Goal: Task Accomplishment & Management: Manage account settings

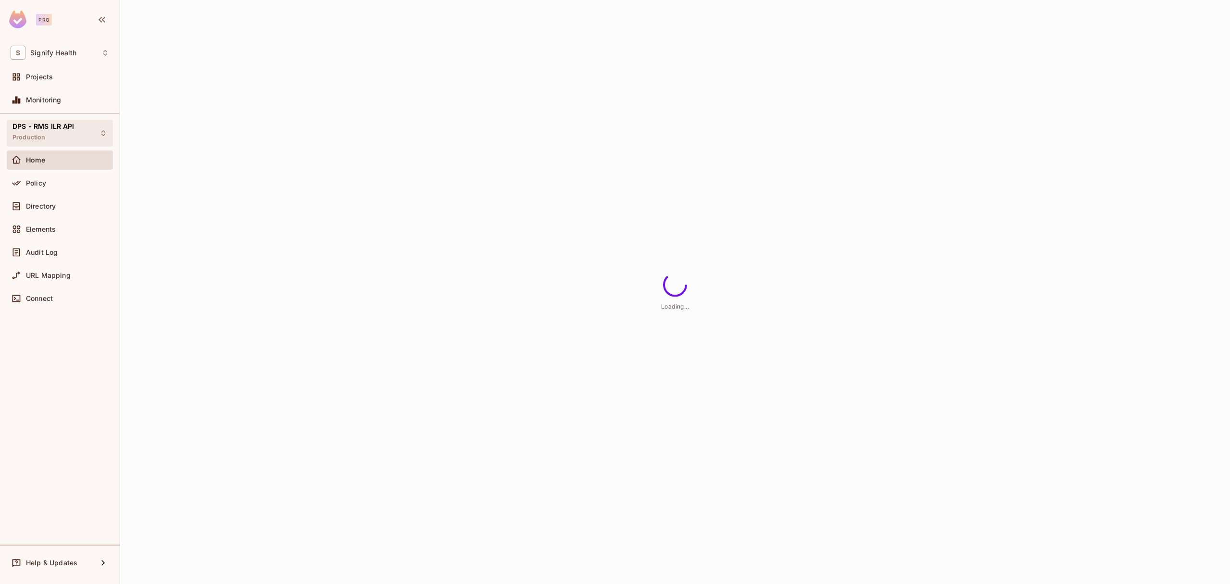
click at [32, 128] on span "DPS - RMS ILR API" at bounding box center [43, 127] width 62 height 8
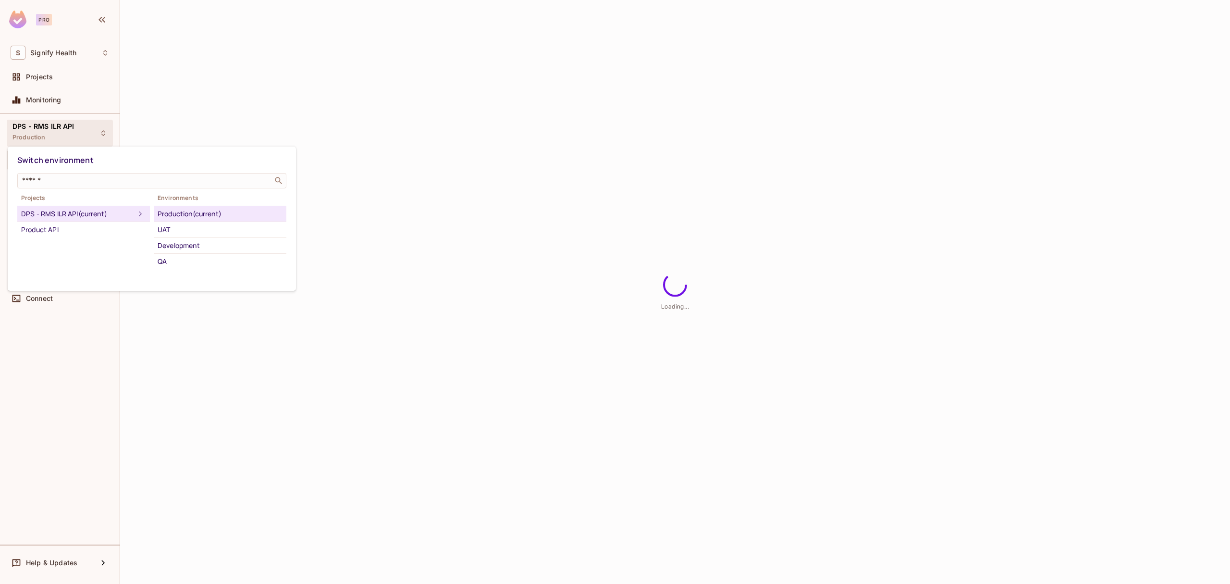
click at [182, 216] on div "Production (current)" at bounding box center [220, 214] width 125 height 12
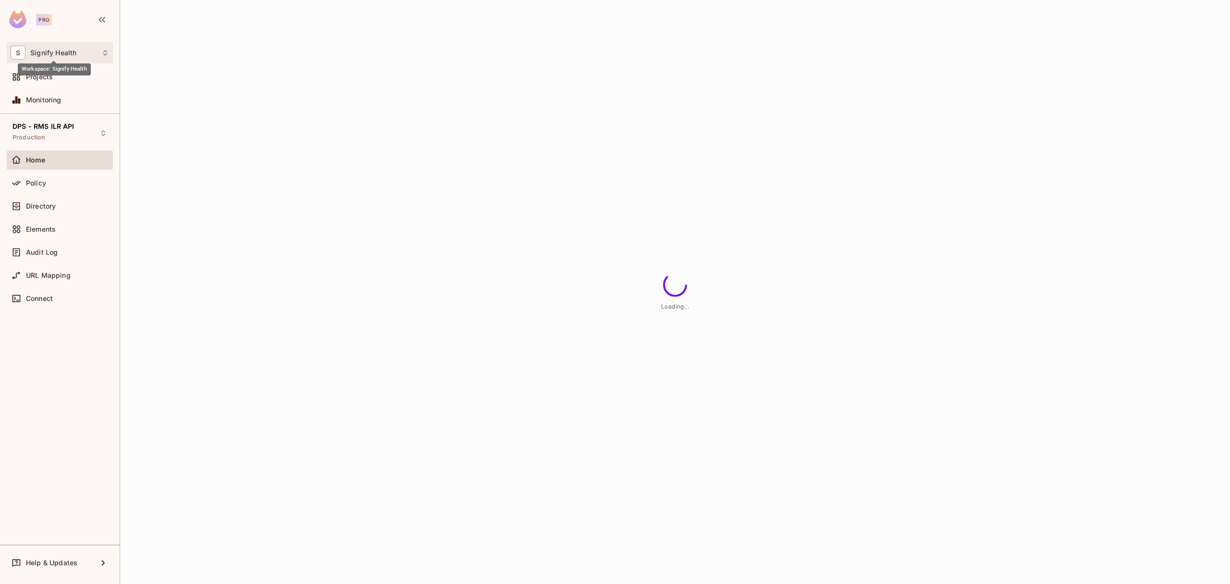
click at [60, 51] on span "Signify Health" at bounding box center [53, 53] width 46 height 8
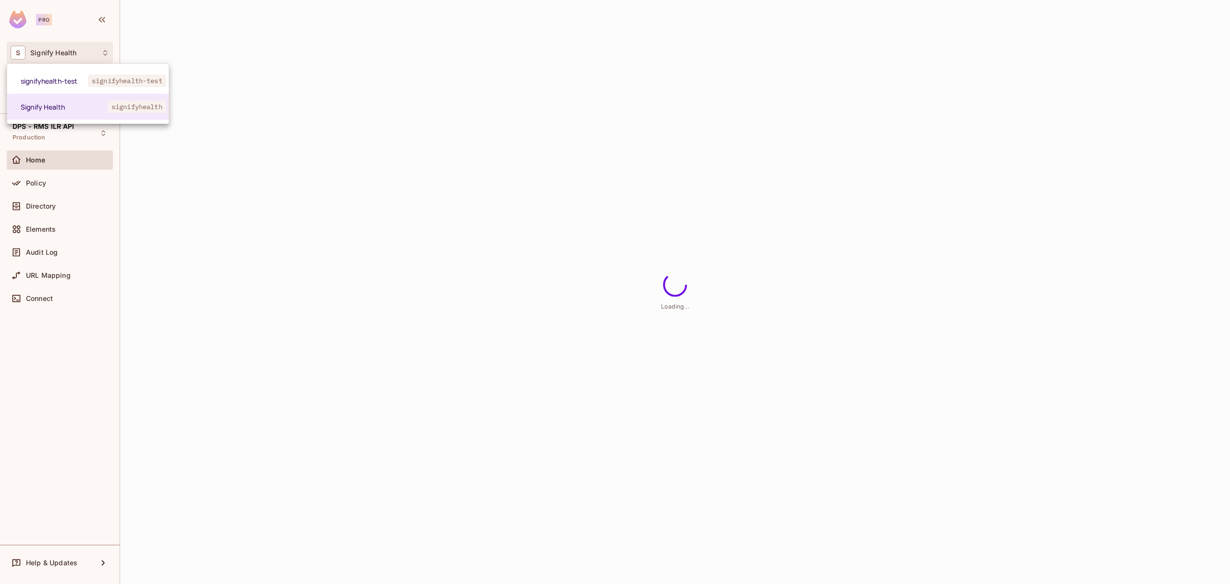
click at [60, 51] on div at bounding box center [615, 292] width 1230 height 584
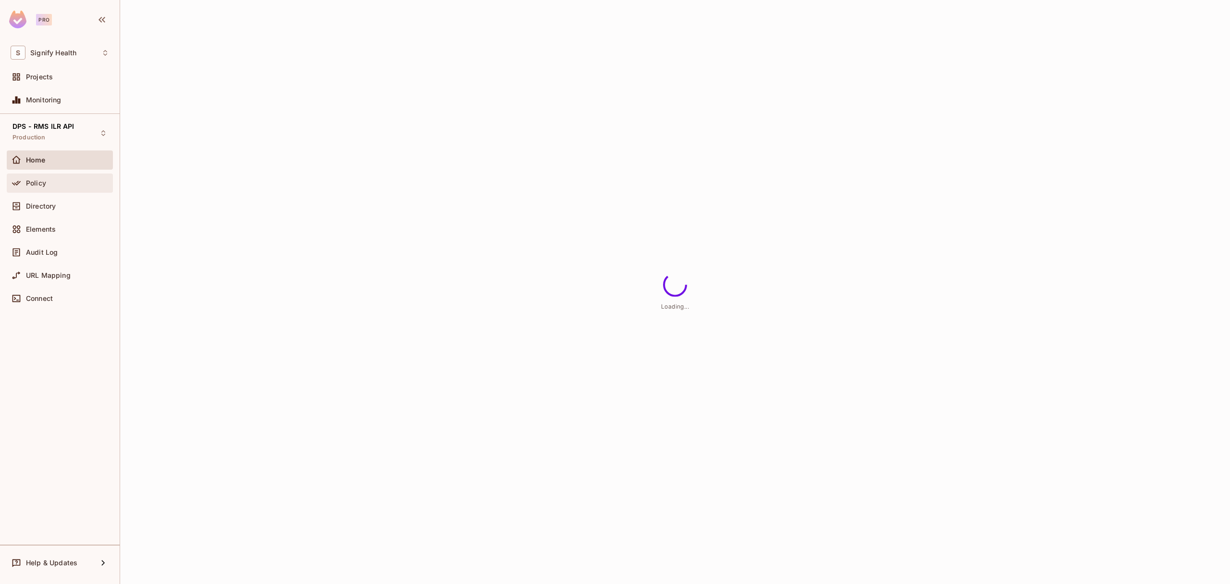
click at [73, 190] on div "Policy" at bounding box center [60, 182] width 106 height 19
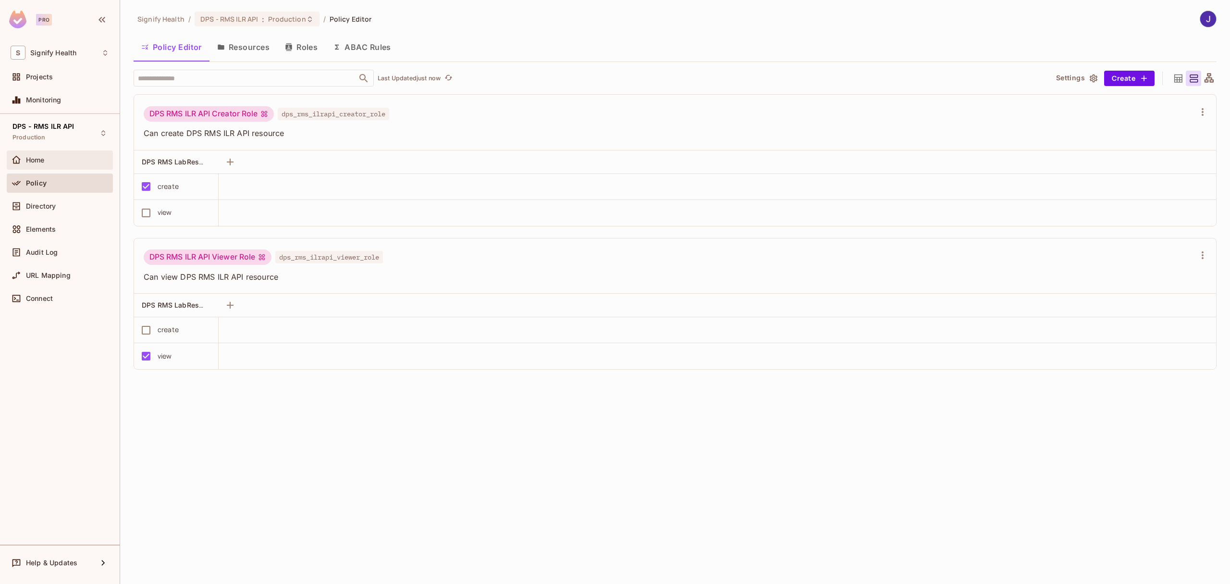
click at [72, 157] on div "Home" at bounding box center [67, 160] width 83 height 8
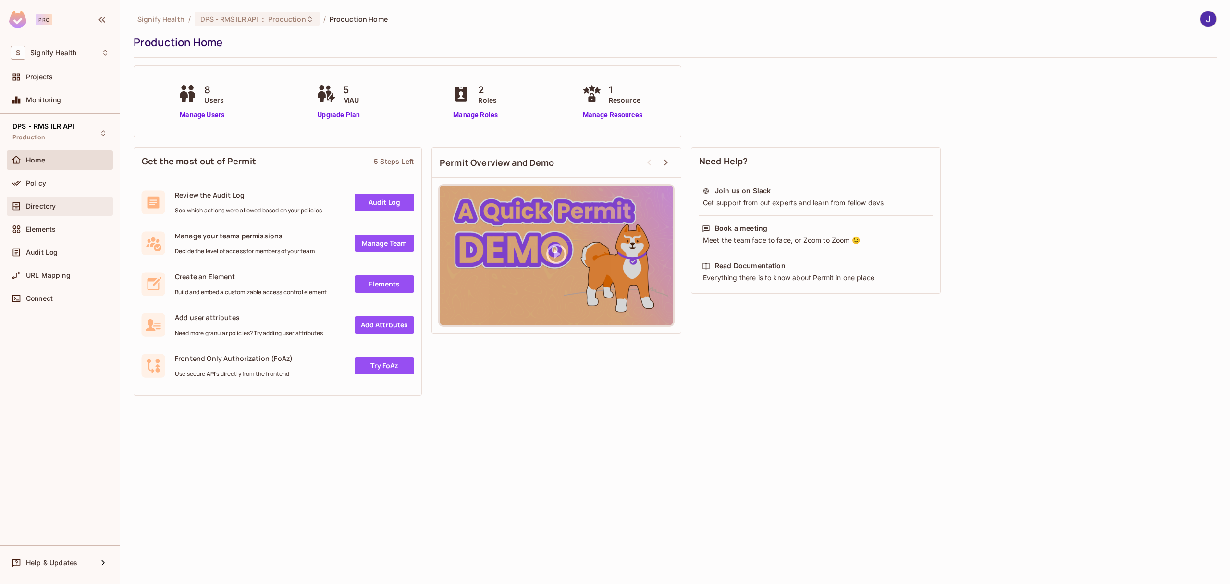
click at [58, 210] on div "Directory" at bounding box center [60, 206] width 99 height 12
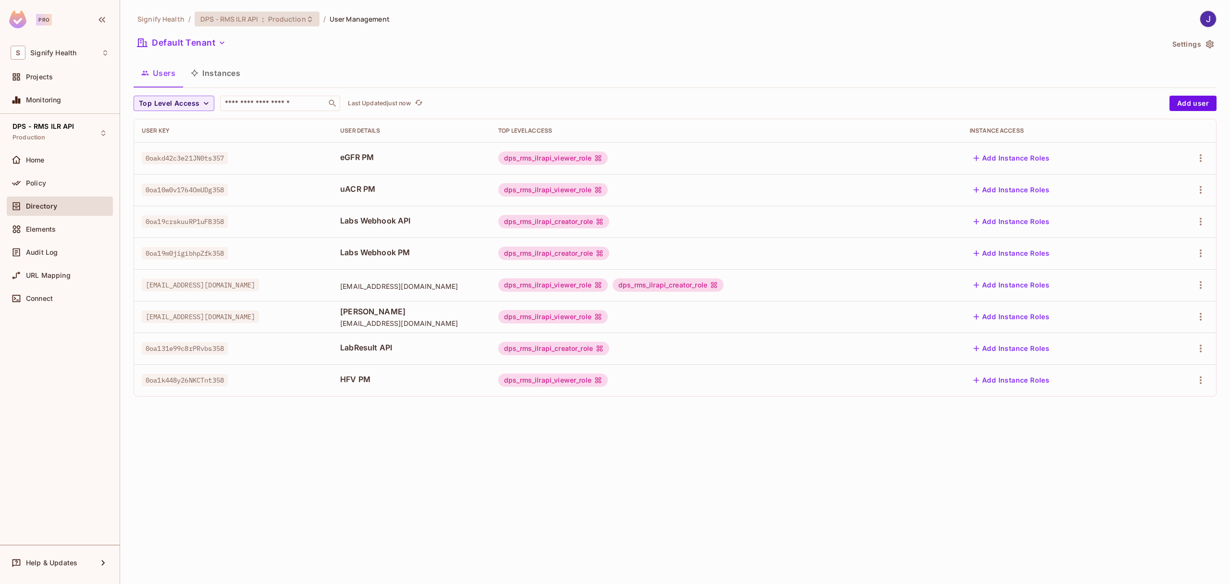
click at [284, 24] on div "DPS - RMS ILR API : Production" at bounding box center [257, 19] width 125 height 15
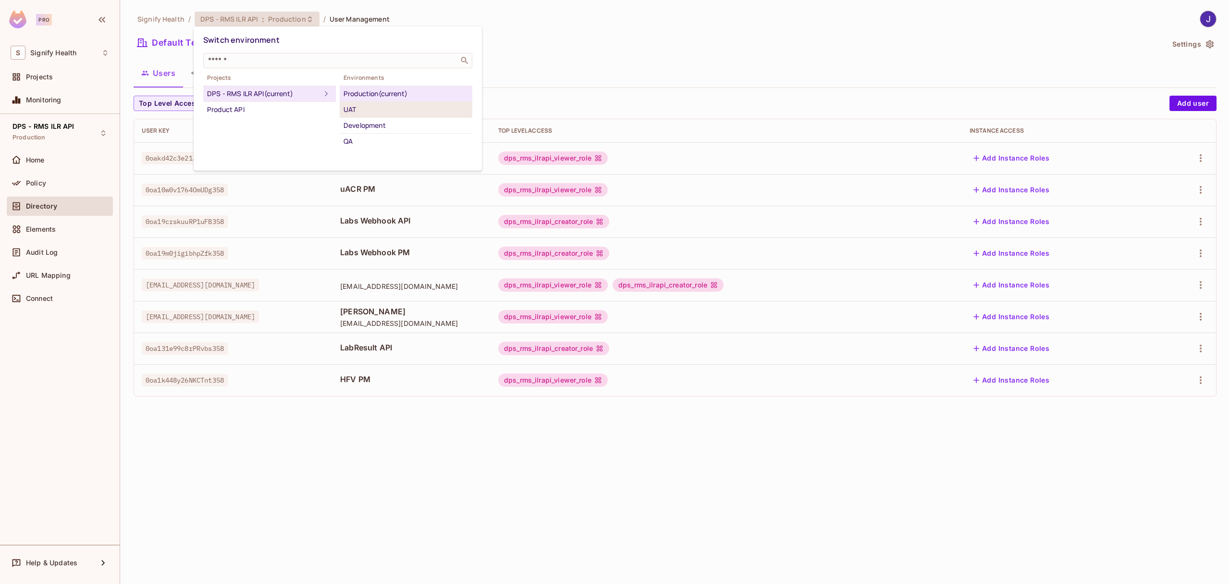
click at [369, 111] on div "UAT" at bounding box center [406, 110] width 125 height 12
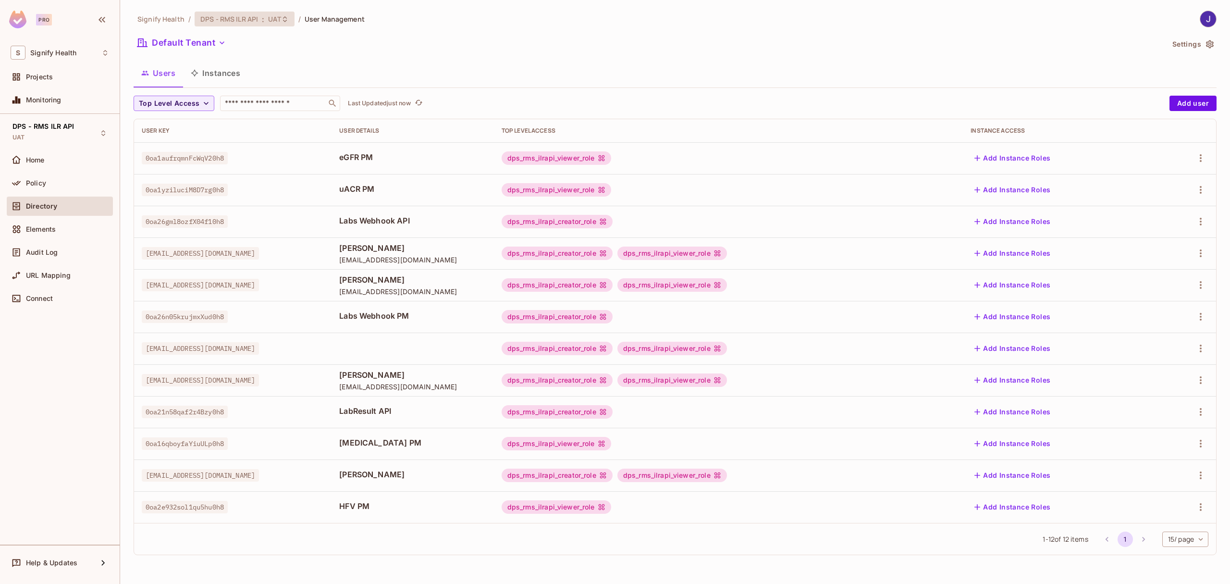
click at [247, 24] on div "DPS - RMS ILR API : UAT" at bounding box center [245, 19] width 100 height 15
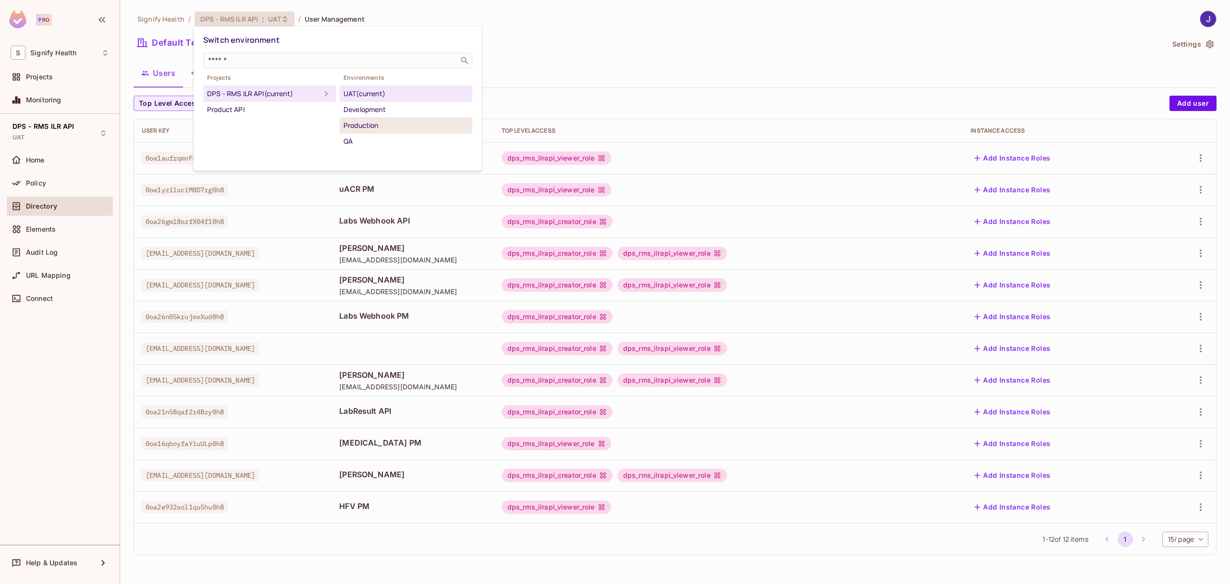
click at [364, 123] on div "Production" at bounding box center [406, 126] width 125 height 12
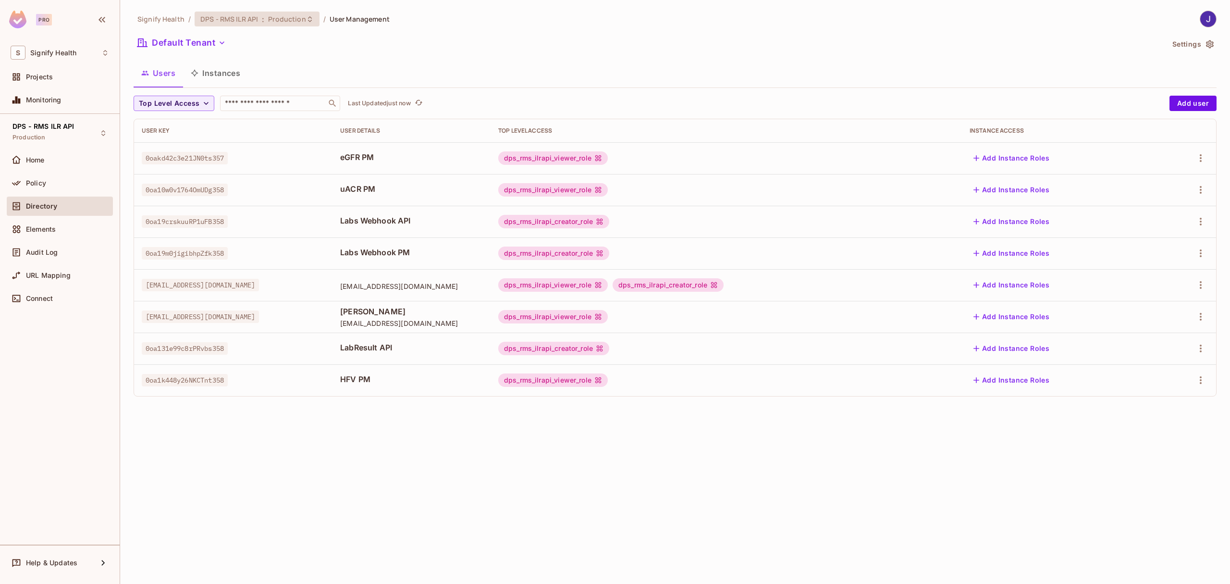
click at [247, 24] on div "DPS - RMS ILR API : Production" at bounding box center [257, 19] width 125 height 15
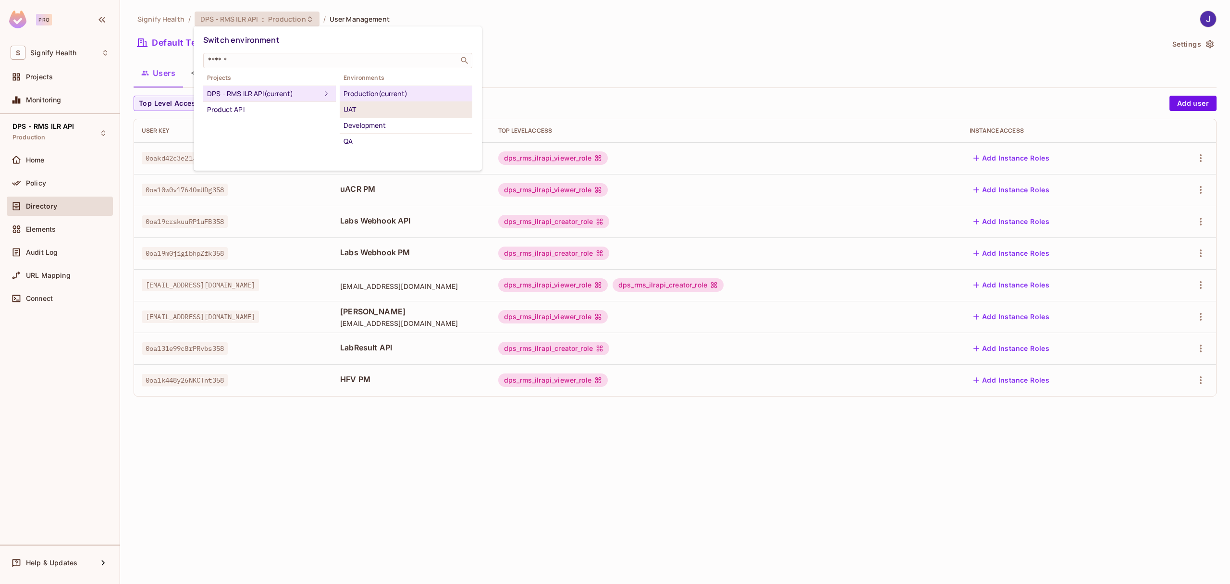
click at [357, 107] on div "UAT" at bounding box center [406, 110] width 125 height 12
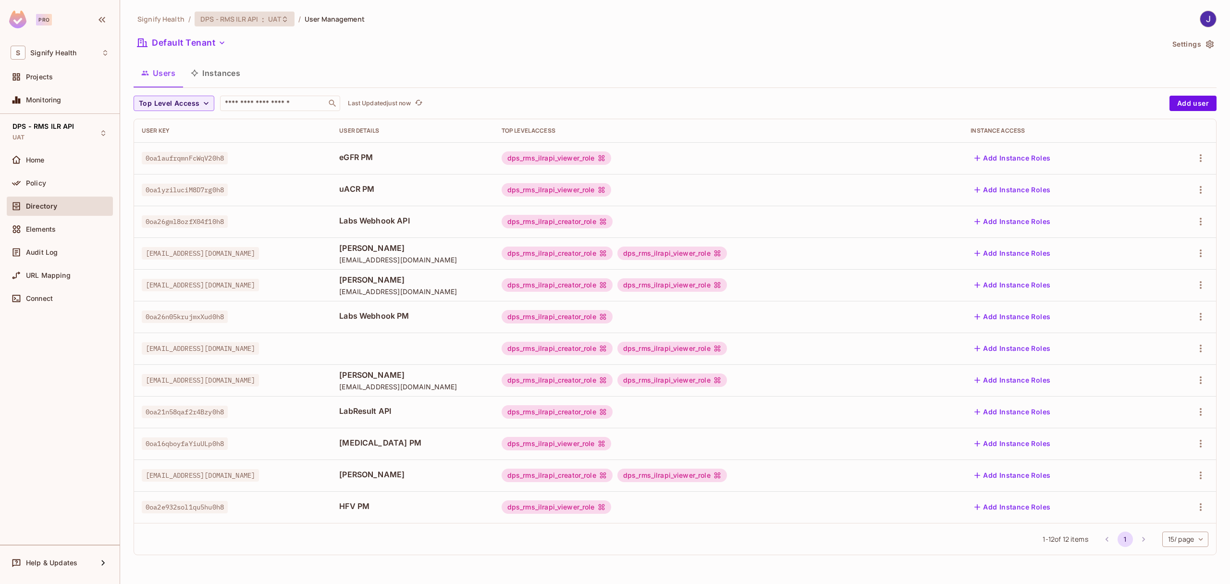
click at [268, 20] on span "UAT" at bounding box center [274, 18] width 12 height 9
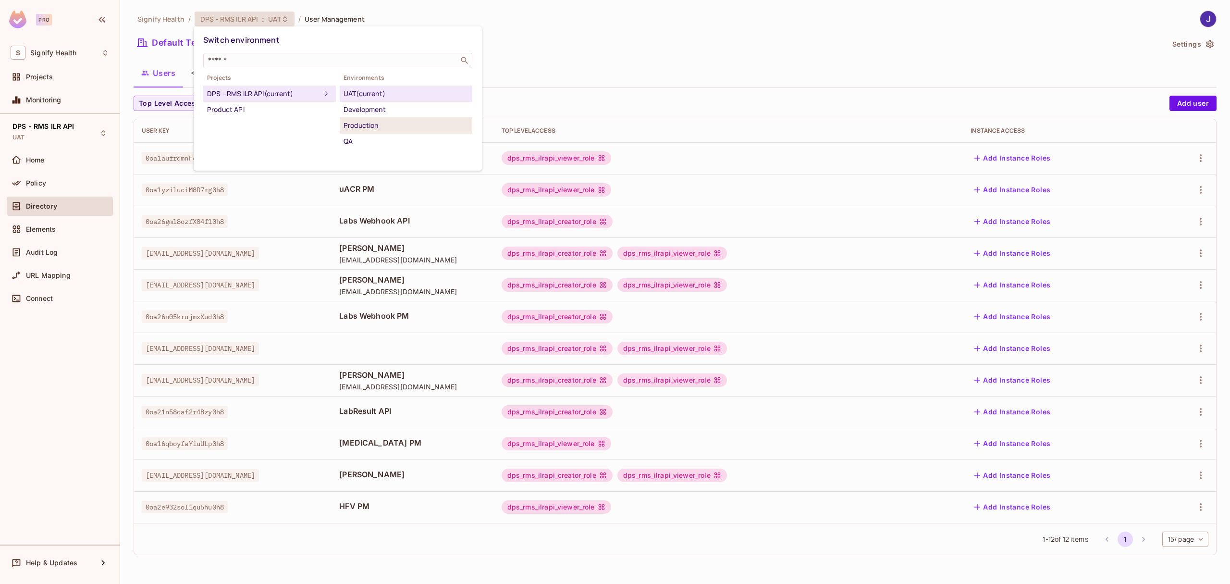
click at [364, 122] on div "Production" at bounding box center [406, 126] width 125 height 12
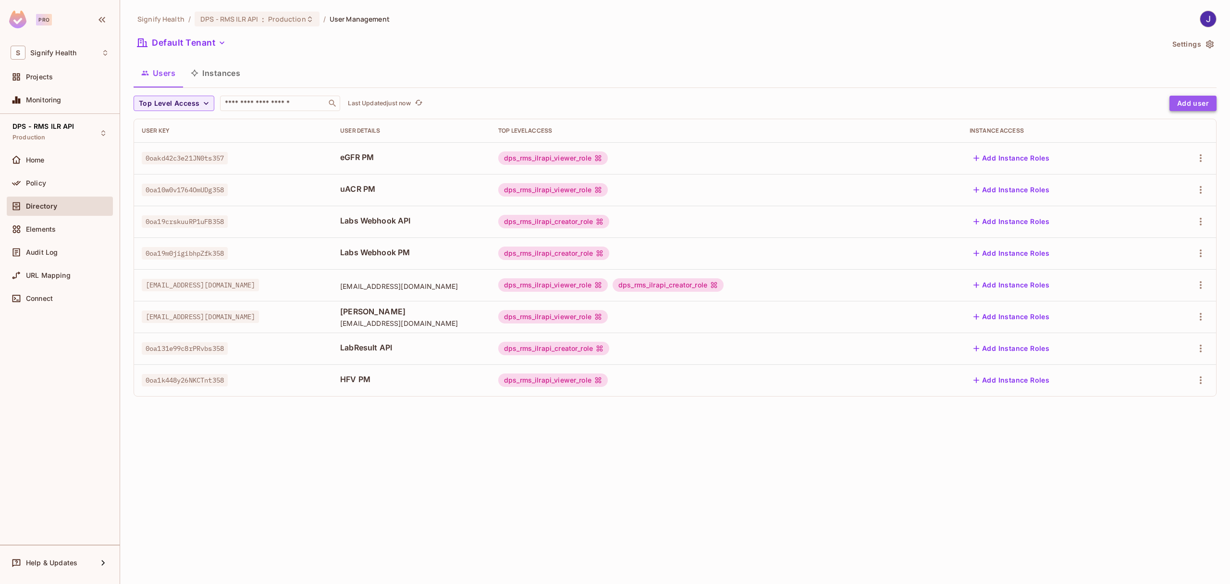
drag, startPoint x: 1205, startPoint y: 102, endPoint x: 1200, endPoint y: 103, distance: 4.8
click at [1205, 102] on button "Add user" at bounding box center [1193, 103] width 47 height 15
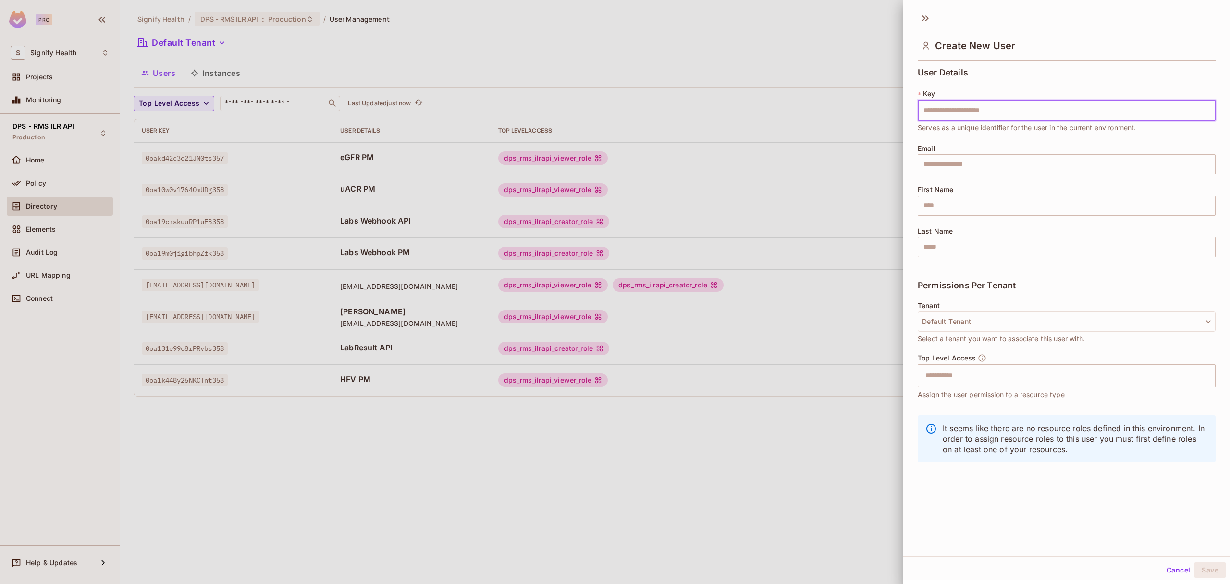
click at [967, 113] on input "text" at bounding box center [1067, 110] width 298 height 20
type input "**********"
click at [936, 207] on input "text" at bounding box center [1067, 206] width 298 height 20
type input "**********"
click at [947, 382] on input "text" at bounding box center [1058, 375] width 277 height 19
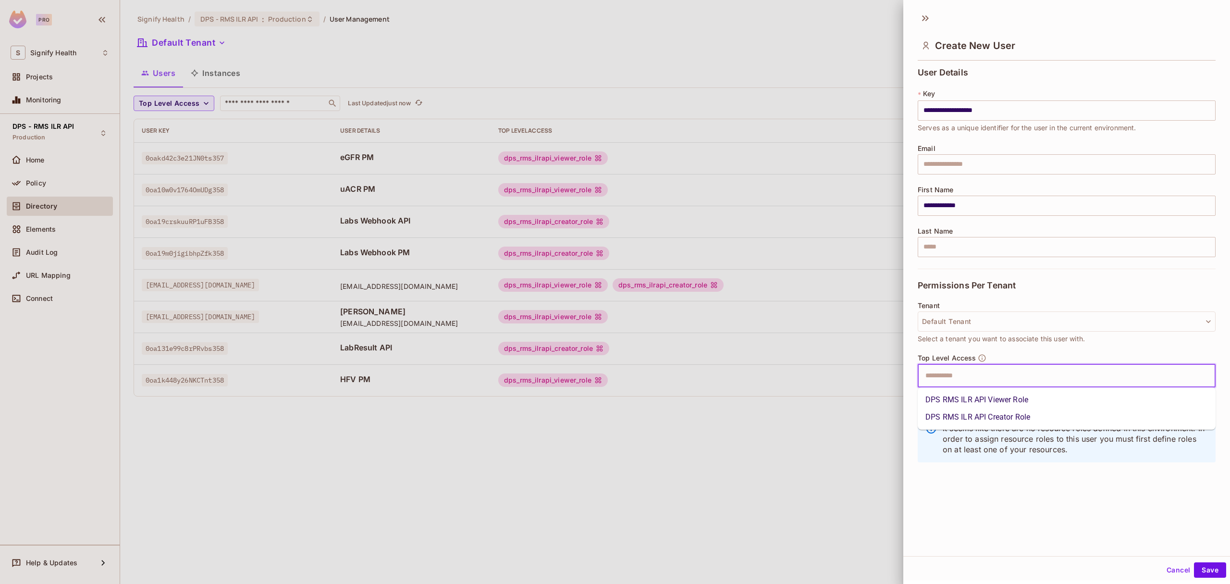
click at [956, 400] on li "DPS RMS ILR API Viewer Role" at bounding box center [1067, 399] width 298 height 17
click at [1211, 569] on button "Save" at bounding box center [1210, 569] width 32 height 15
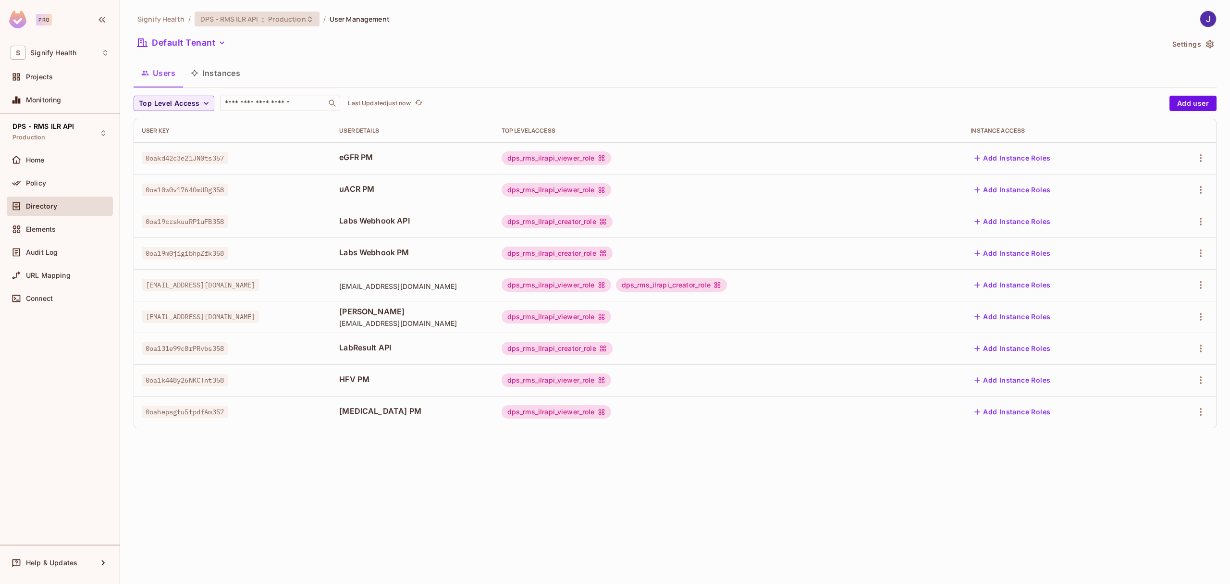
click at [265, 17] on div "DPS - RMS ILR API : Production" at bounding box center [251, 18] width 102 height 9
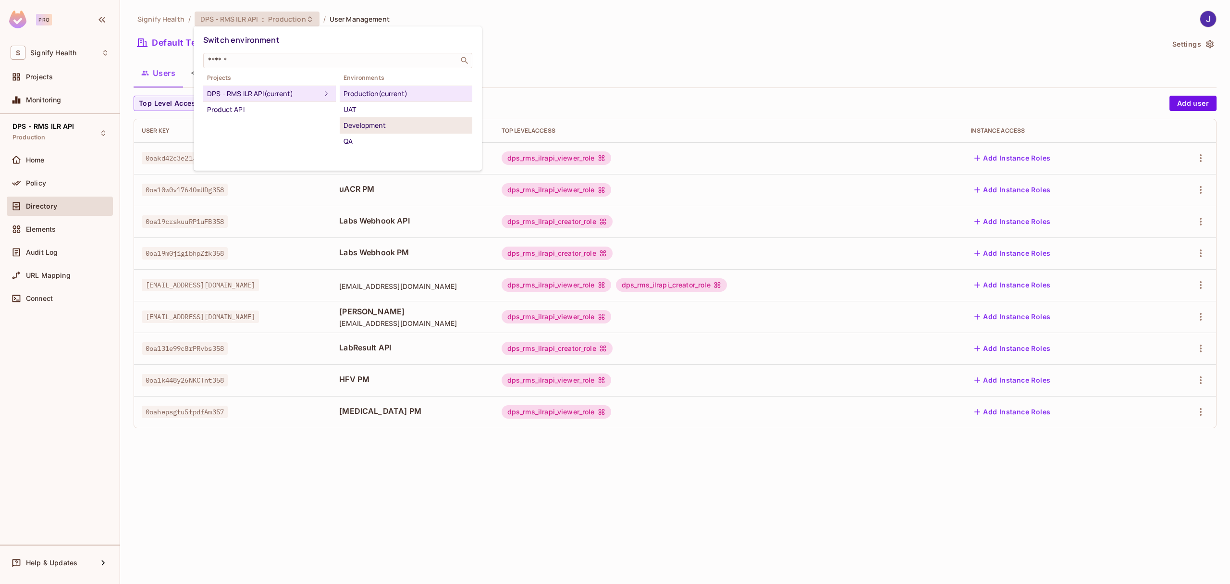
click at [355, 128] on div "Development" at bounding box center [406, 126] width 125 height 12
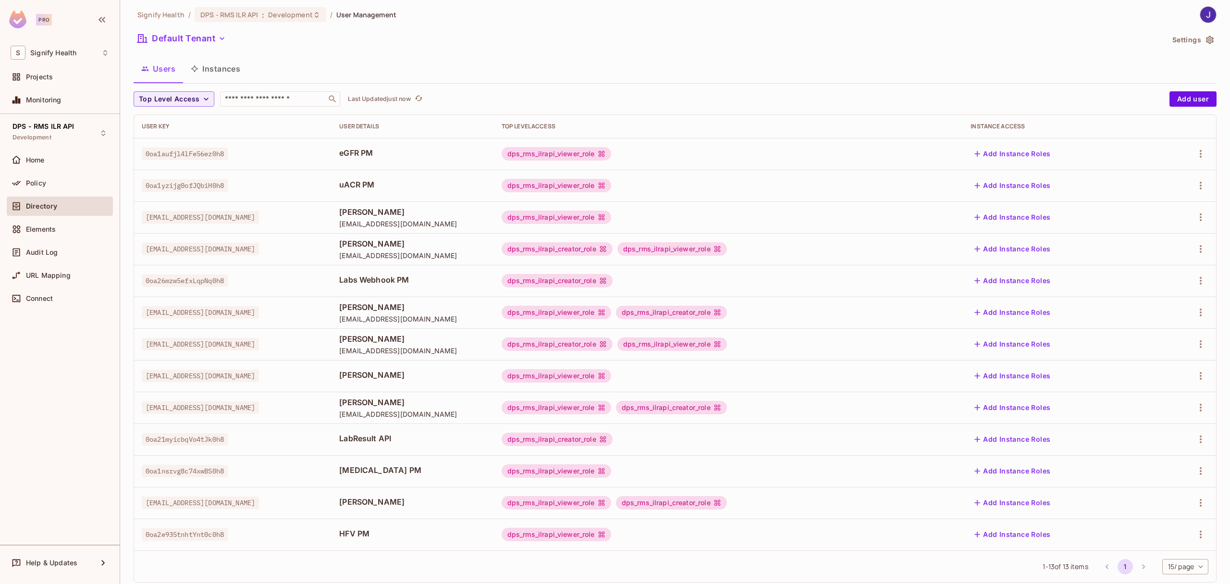
scroll to position [6, 0]
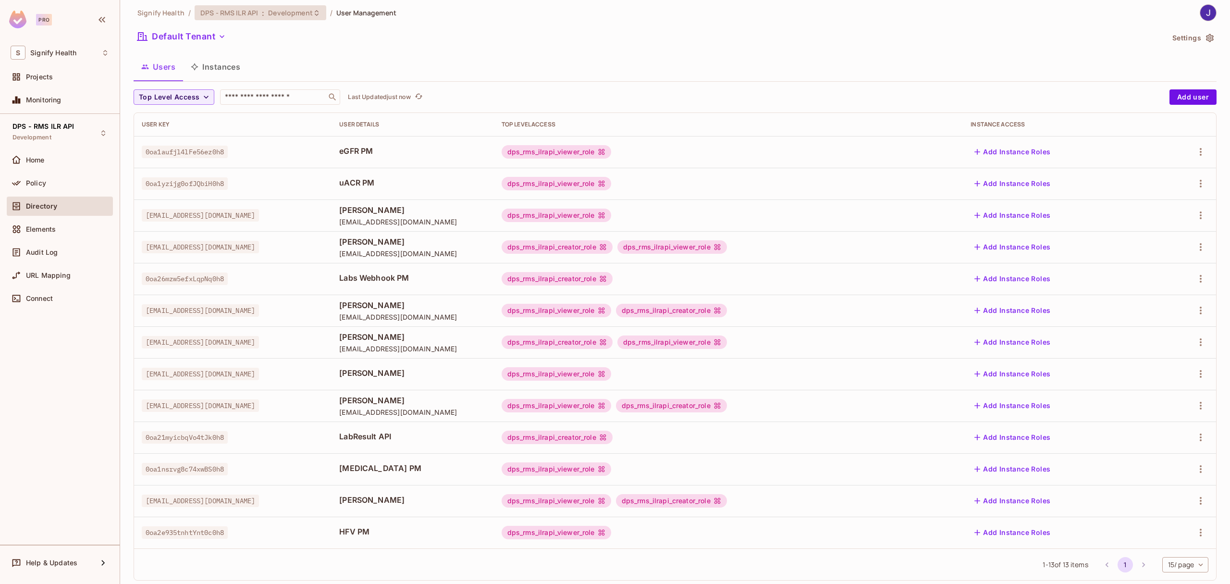
click at [242, 13] on span "DPS - RMS ILR API" at bounding box center [229, 12] width 58 height 9
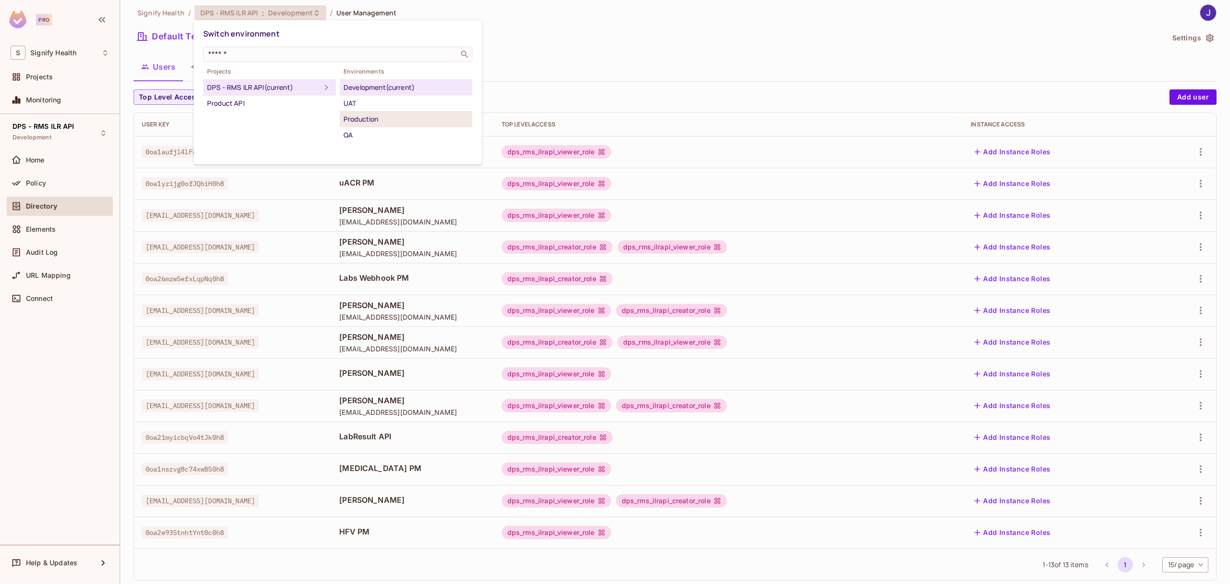
click at [359, 117] on div "Production" at bounding box center [406, 119] width 125 height 12
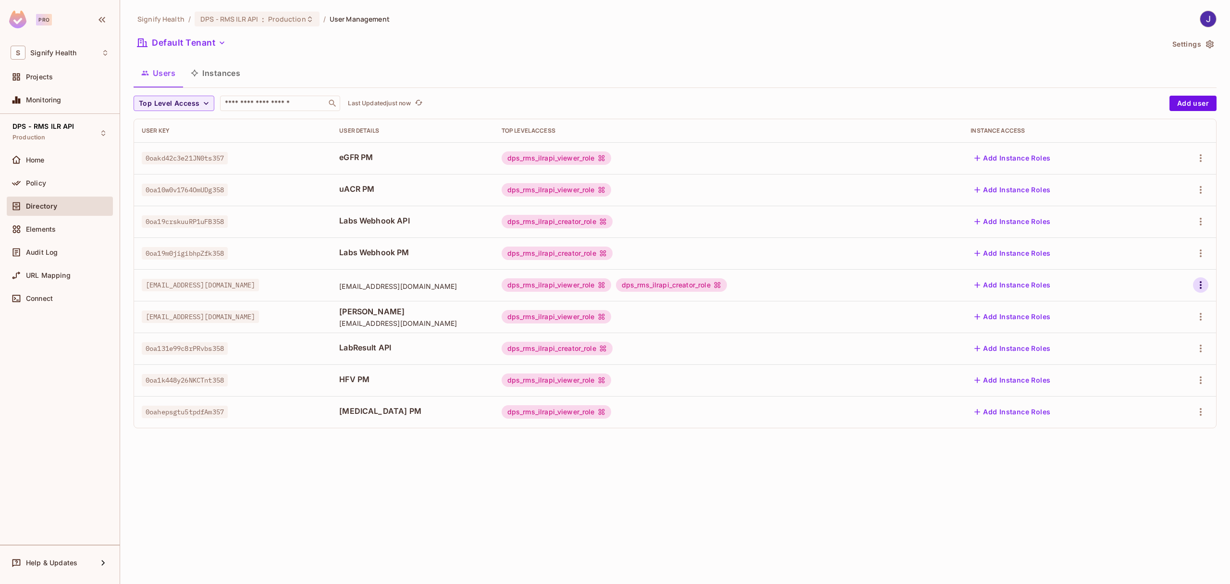
click at [1202, 282] on icon "button" at bounding box center [1201, 285] width 12 height 12
click at [1164, 348] on div "Delete User" at bounding box center [1163, 350] width 38 height 10
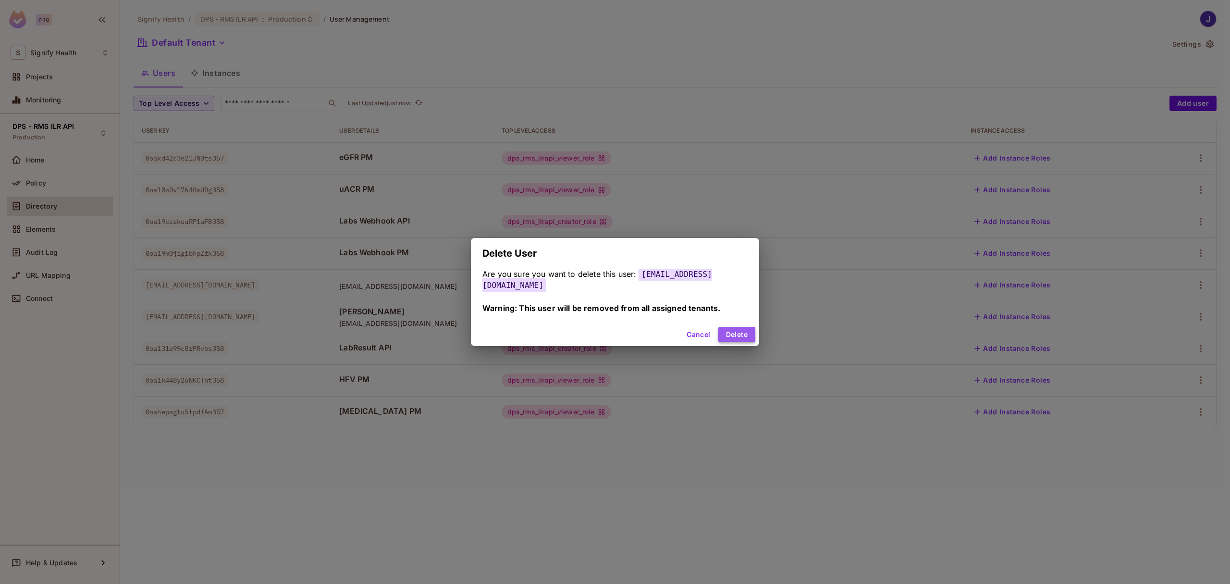
click at [740, 331] on button "Delete" at bounding box center [736, 334] width 37 height 15
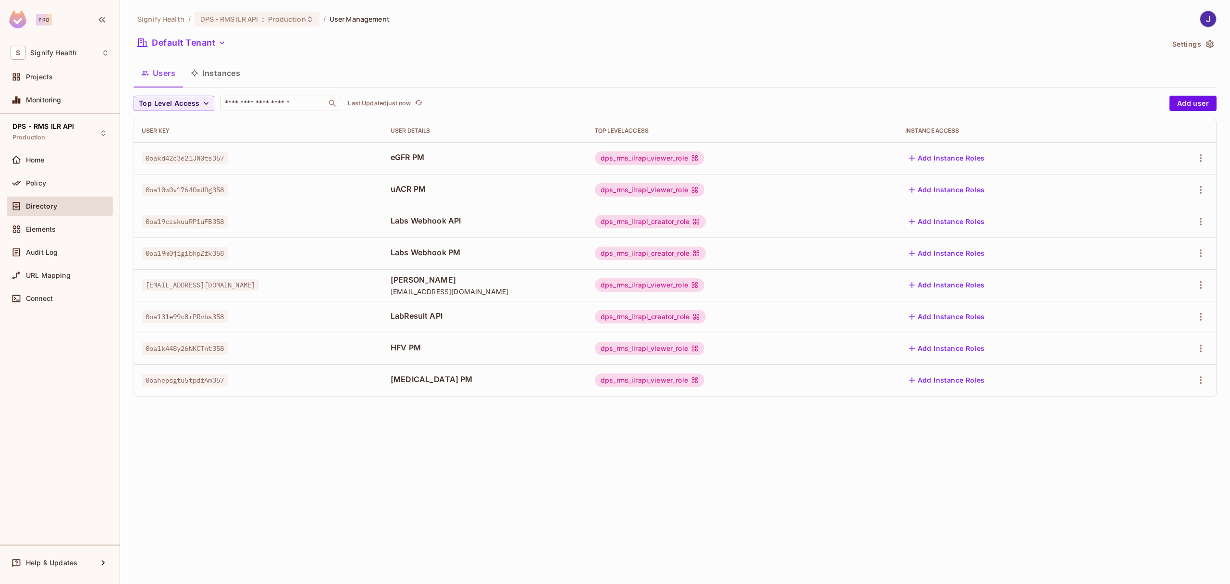
click at [464, 245] on td "Labs Webhook PM" at bounding box center [485, 253] width 204 height 32
